Goal: Task Accomplishment & Management: Manage account settings

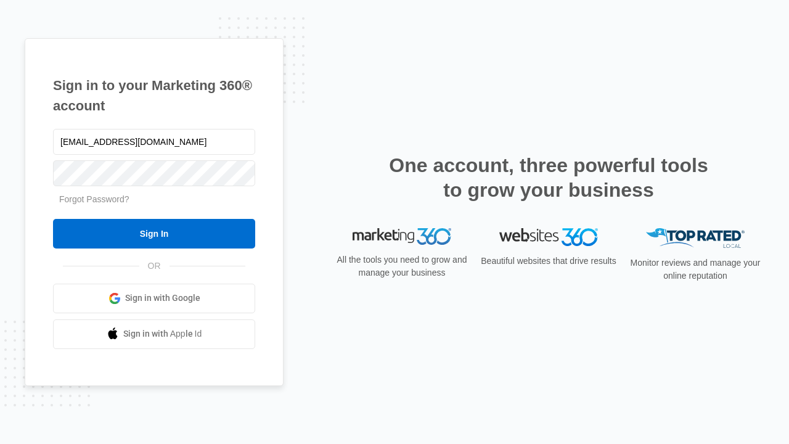
type input "dankie614@gmail.com"
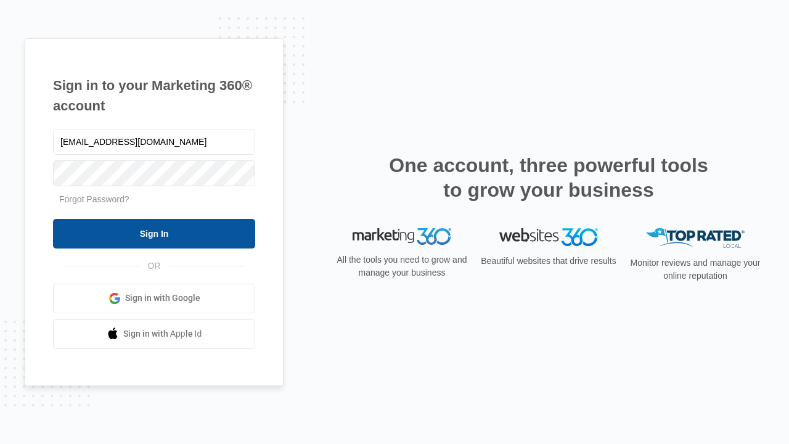
click at [154, 233] on input "Sign In" at bounding box center [154, 234] width 202 height 30
